Goal: Navigation & Orientation: Go to known website

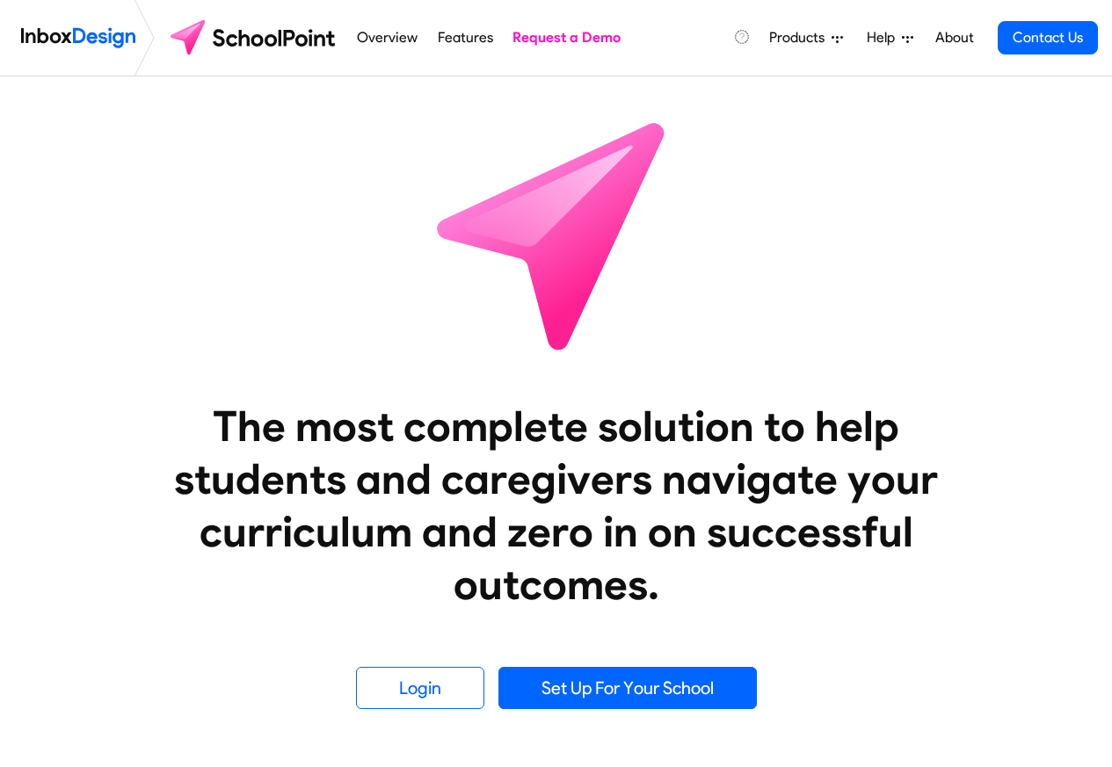
scroll to position [738, 0]
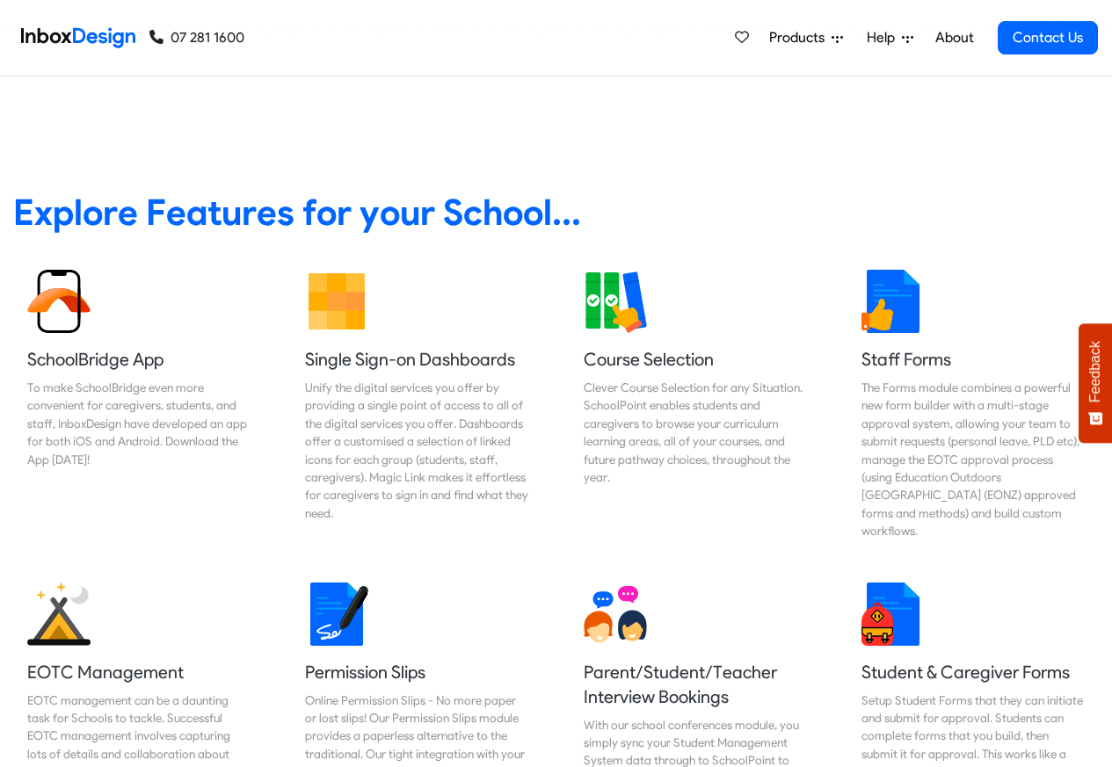
scroll to position [738, 0]
